Goal: Task Accomplishment & Management: Use online tool/utility

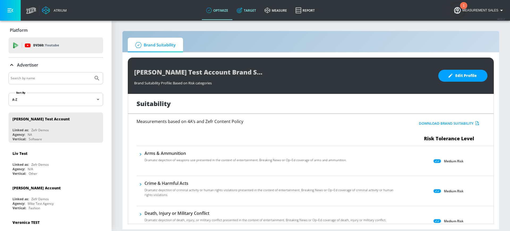
click at [254, 7] on link "Target" at bounding box center [246, 10] width 28 height 19
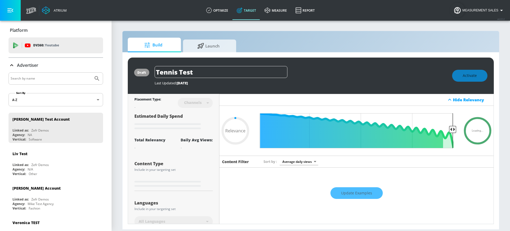
type input "0.05"
click at [218, 15] on link "optimize" at bounding box center [217, 10] width 31 height 19
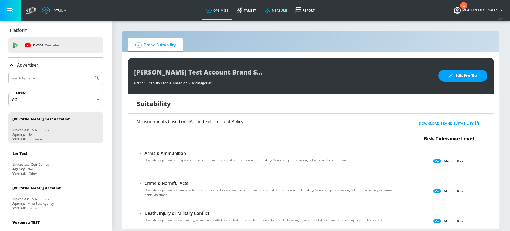
click at [275, 8] on link "measure" at bounding box center [275, 10] width 31 height 19
